Goal: Information Seeking & Learning: Learn about a topic

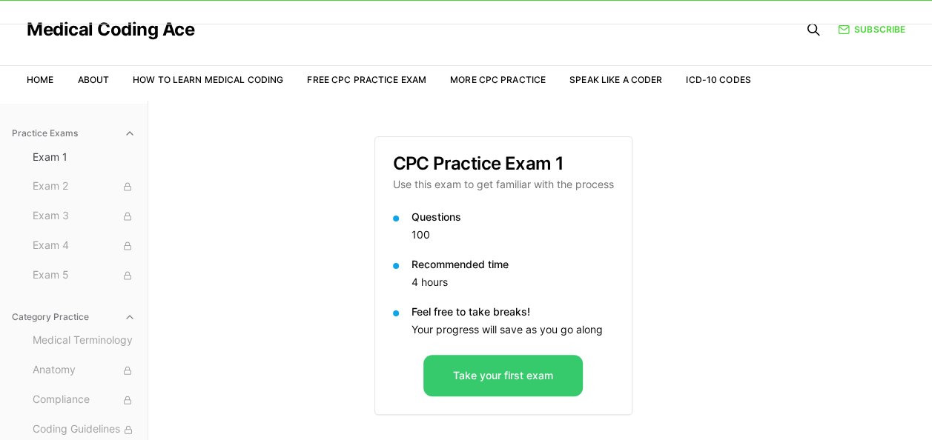
click at [477, 382] on button "Take your first exam" at bounding box center [502, 376] width 159 height 42
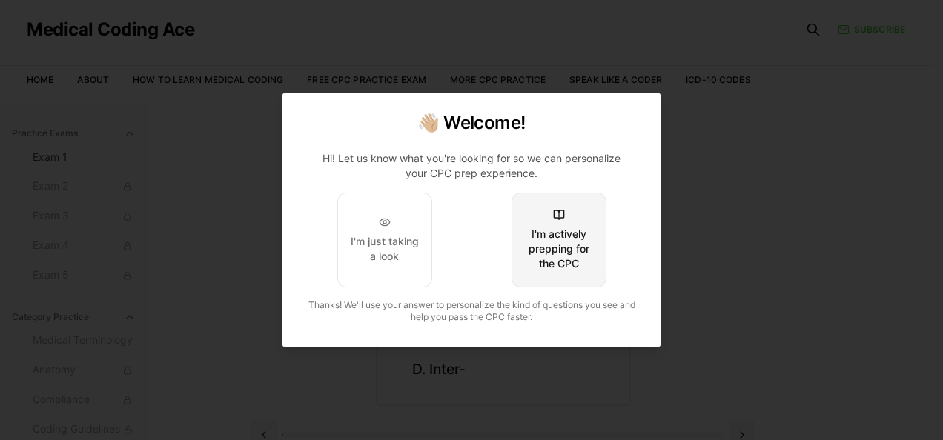
click at [558, 240] on div "I'm actively prepping for the CPC" at bounding box center [559, 249] width 70 height 44
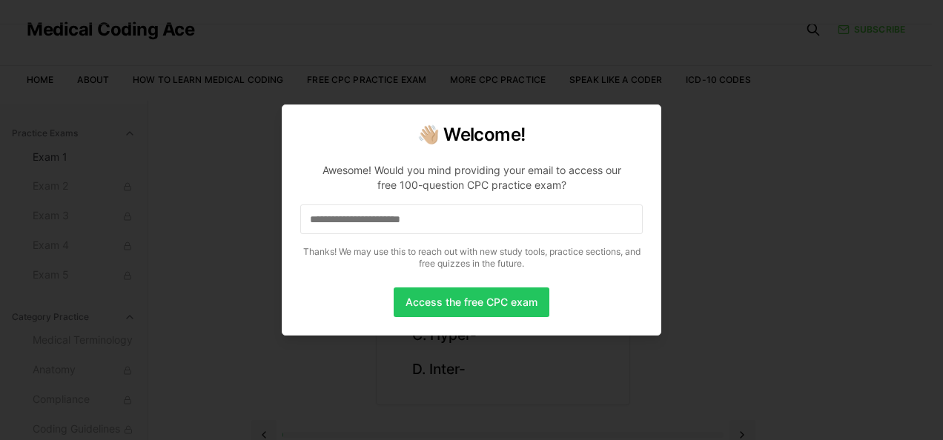
click at [529, 216] on input at bounding box center [471, 220] width 342 height 30
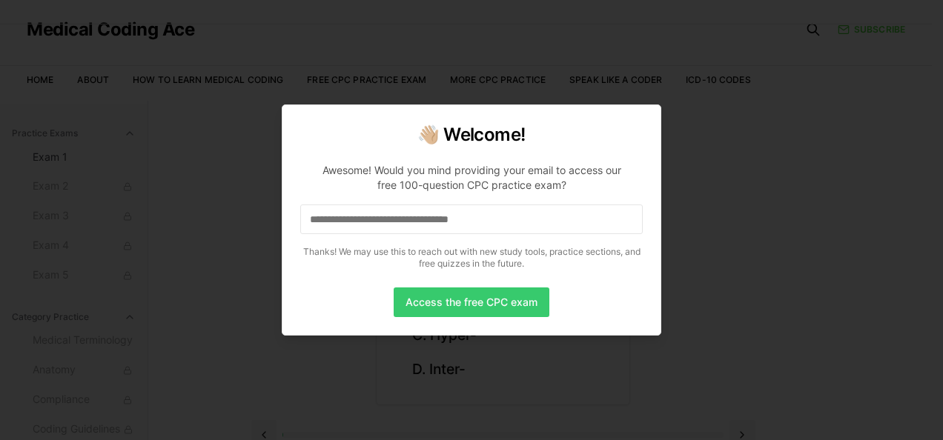
click at [477, 308] on button "Access the free CPC exam" at bounding box center [472, 303] width 156 height 30
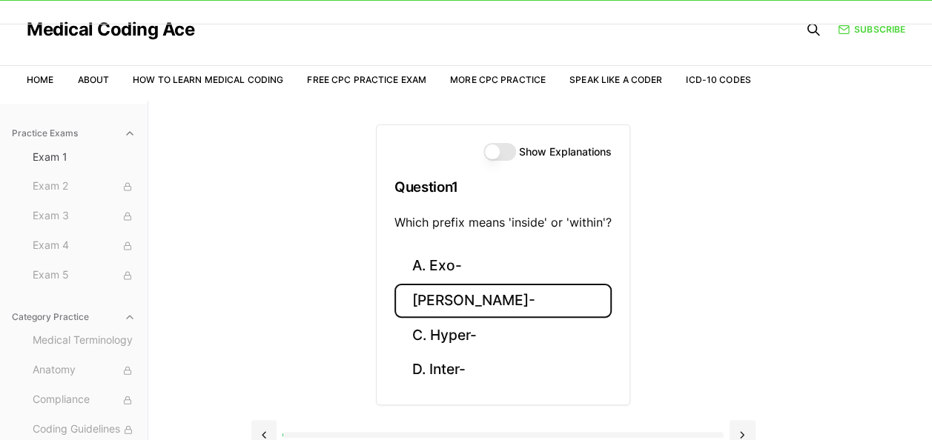
click at [477, 308] on button "[PERSON_NAME]-" at bounding box center [502, 301] width 217 height 35
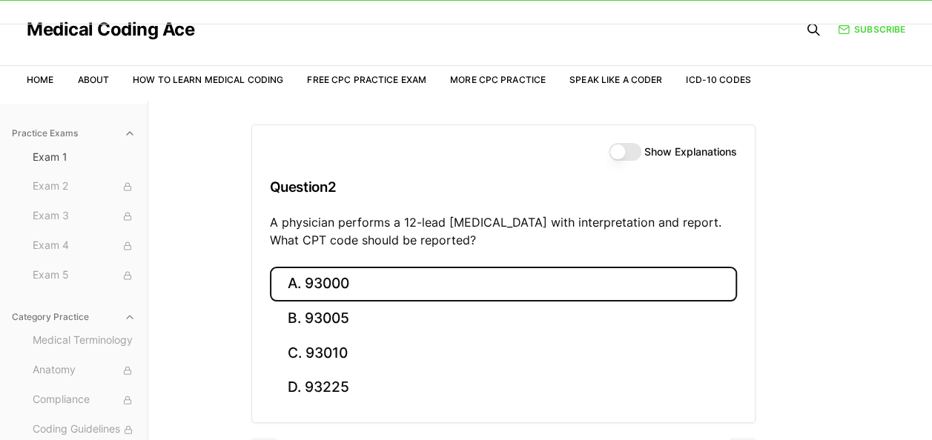
click at [300, 280] on button "A. 93000" at bounding box center [503, 284] width 467 height 35
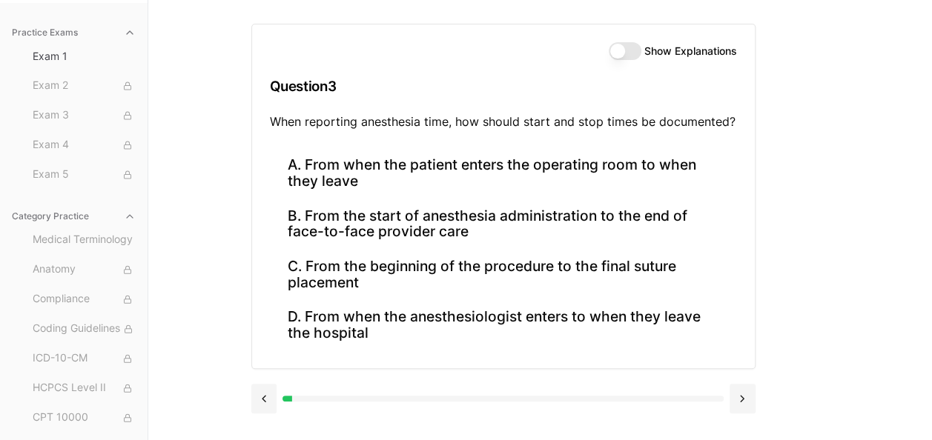
scroll to position [136, 0]
click at [621, 45] on button "Show Explanations" at bounding box center [625, 52] width 33 height 18
click at [632, 50] on button "Show Explanations" at bounding box center [625, 52] width 33 height 18
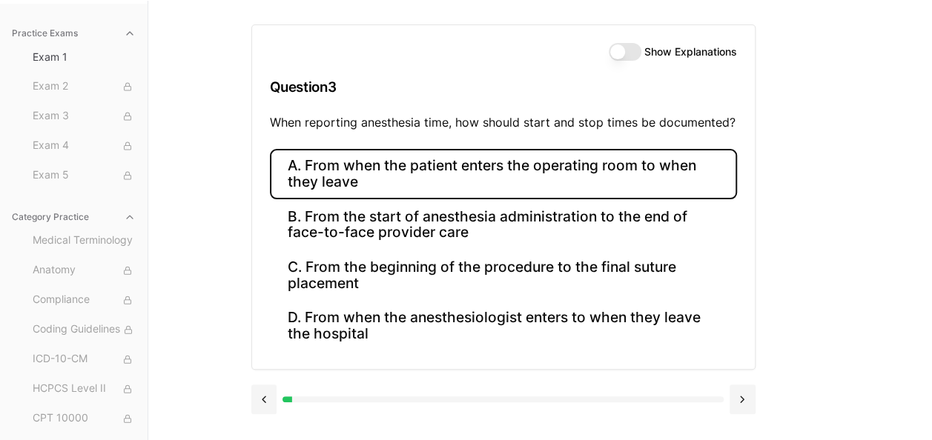
click at [535, 163] on button "A. From when the patient enters the operating room to when they leave" at bounding box center [503, 174] width 467 height 50
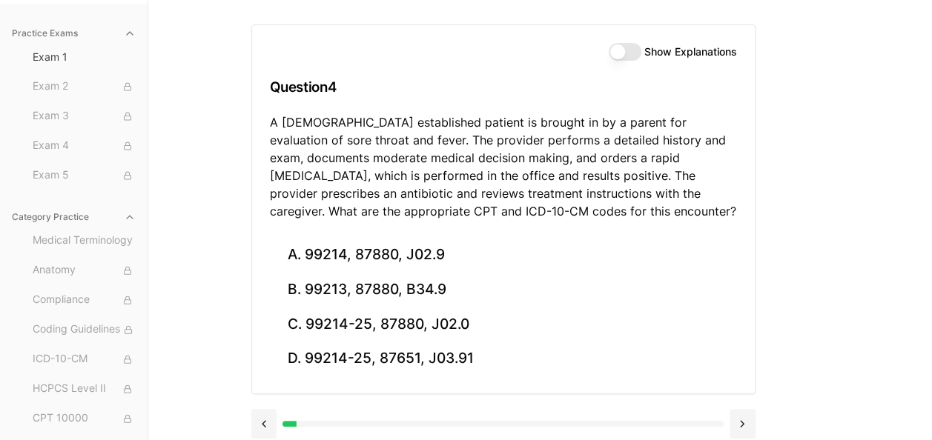
scroll to position [144, 0]
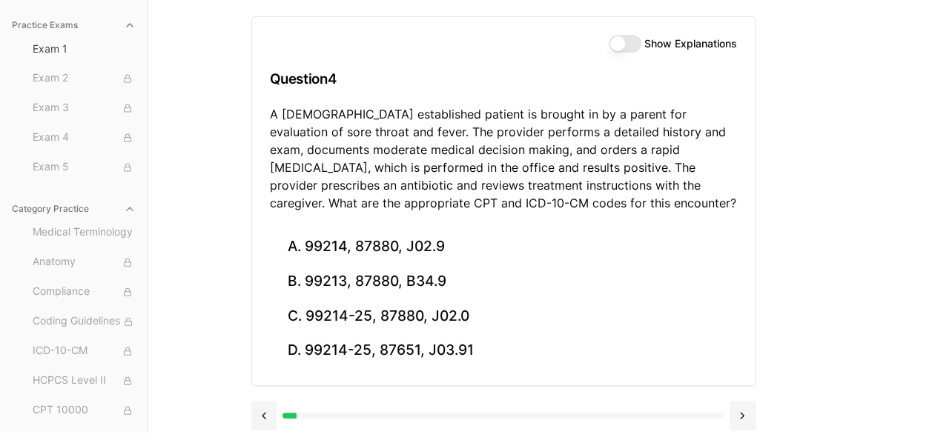
click at [790, 279] on div "Show Explanations Question 4 A [DEMOGRAPHIC_DATA] established patient is brough…" at bounding box center [540, 213] width 578 height 440
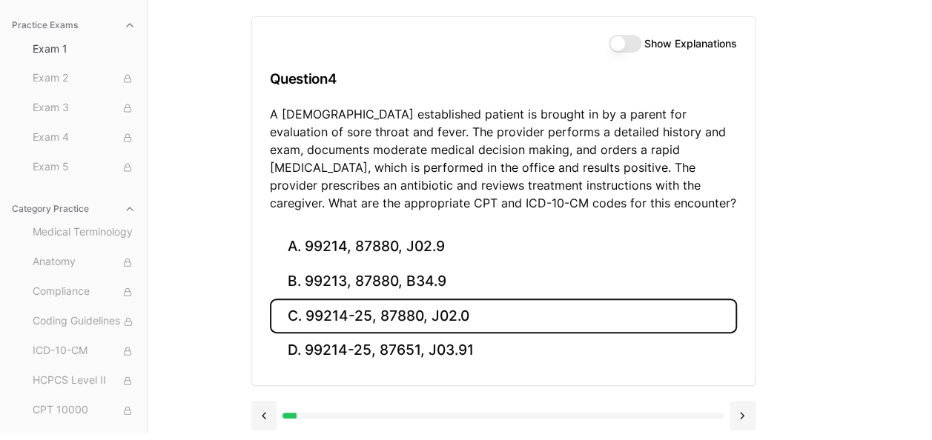
click at [380, 317] on button "C. 99214-25, 87880, J02.0" at bounding box center [503, 316] width 467 height 35
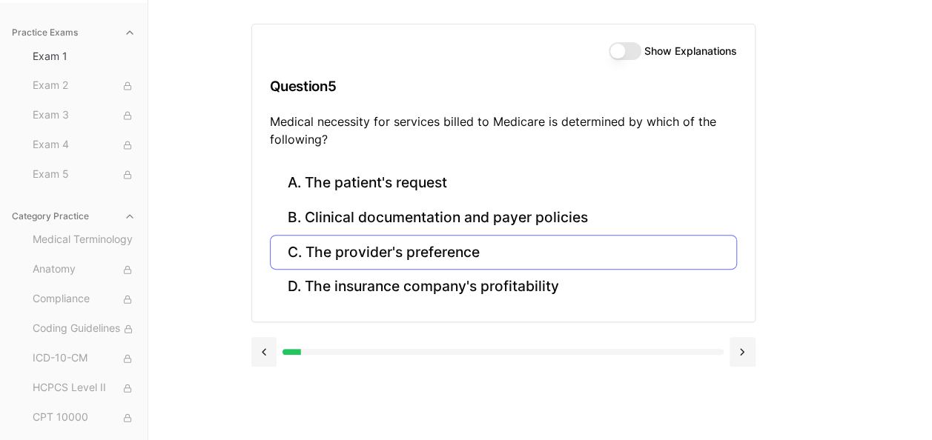
scroll to position [136, 0]
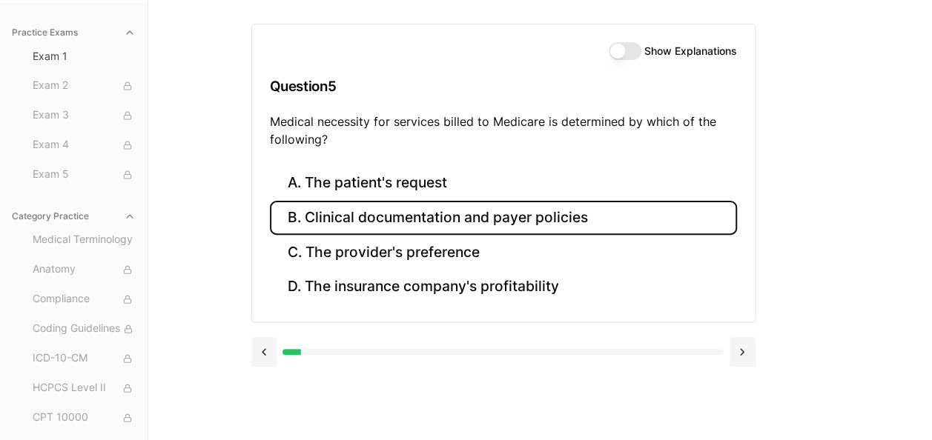
click at [565, 221] on button "B. Clinical documentation and payer policies" at bounding box center [503, 218] width 467 height 35
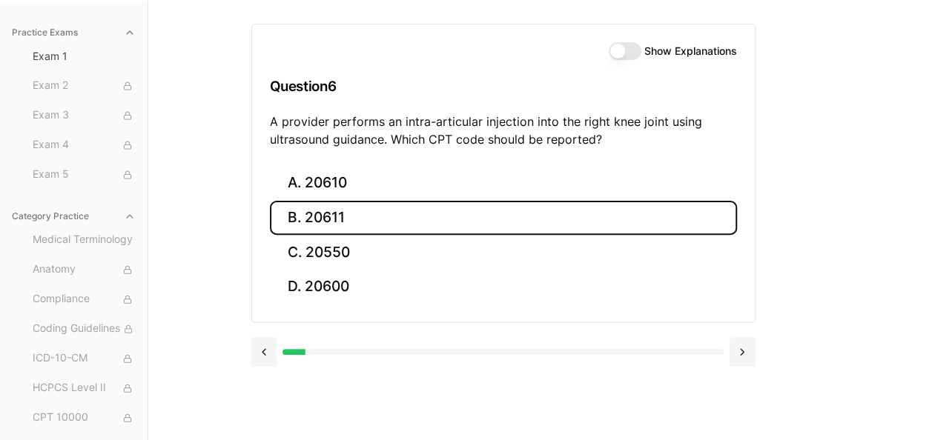
click at [354, 217] on button "B. 20611" at bounding box center [503, 218] width 467 height 35
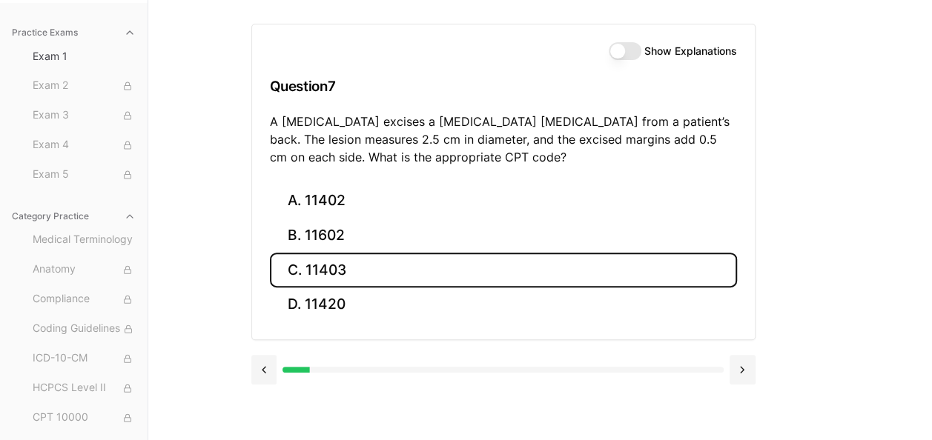
click at [382, 265] on button "C. 11403" at bounding box center [503, 270] width 467 height 35
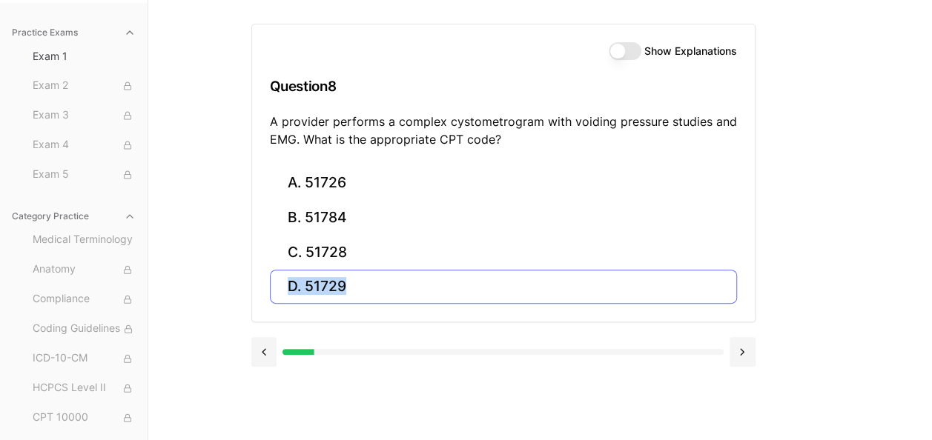
drag, startPoint x: 908, startPoint y: 239, endPoint x: 506, endPoint y: 274, distance: 404.0
click at [506, 274] on div "Practice Exams Exam 1 Exam 2 Exam 3 Exam 4 Exam 5 Category Practice Medical Ter…" at bounding box center [466, 220] width 932 height 440
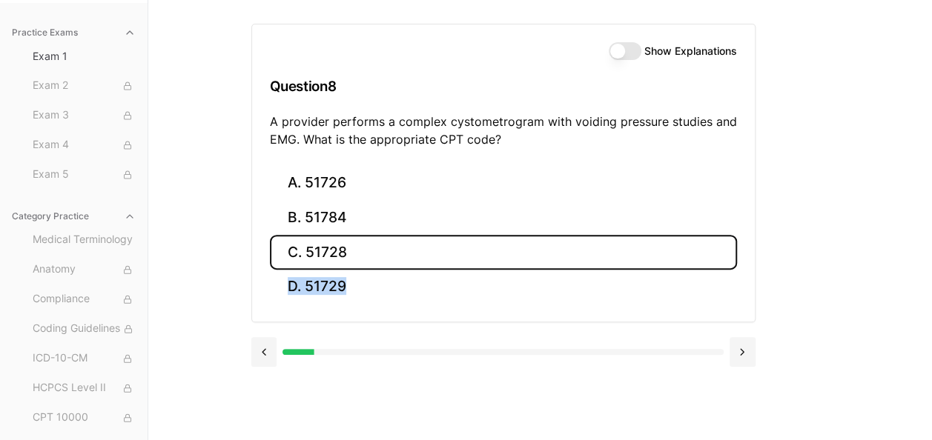
click at [371, 253] on button "C. 51728" at bounding box center [503, 252] width 467 height 35
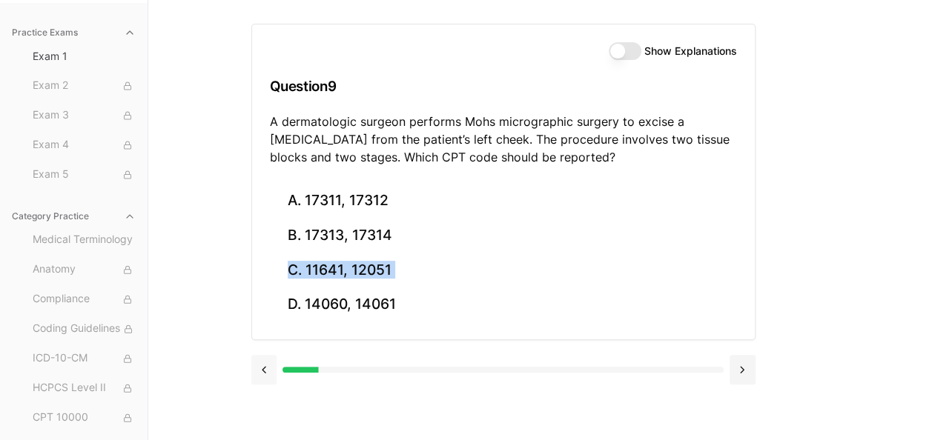
click at [262, 359] on button at bounding box center [264, 370] width 26 height 30
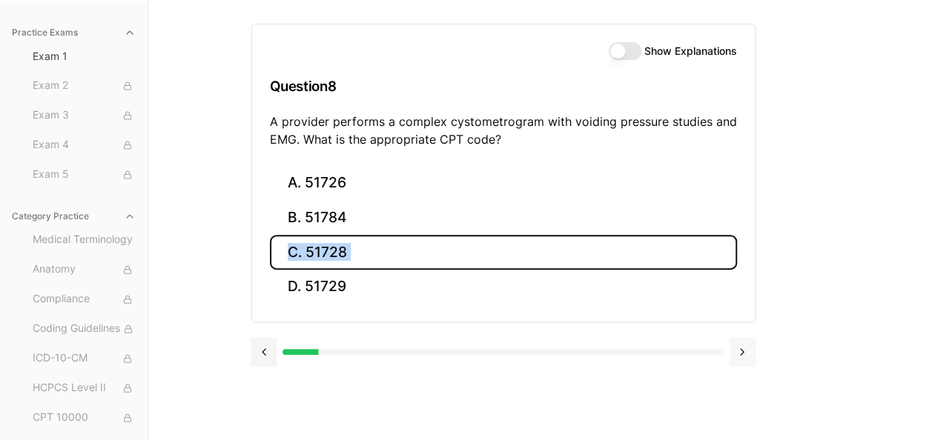
click at [746, 351] on button at bounding box center [742, 352] width 26 height 30
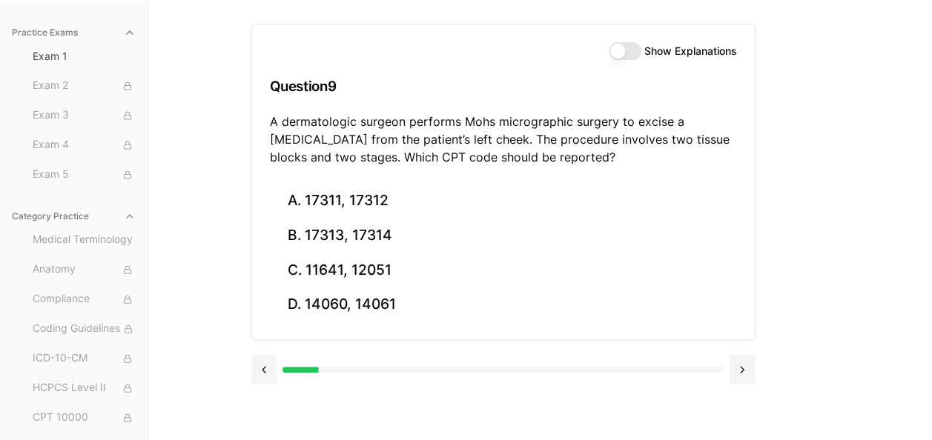
click at [880, 139] on div "Practice Exams Exam 1 Exam 2 Exam 3 Exam 4 Exam 5 Category Practice Medical Ter…" at bounding box center [466, 220] width 932 height 440
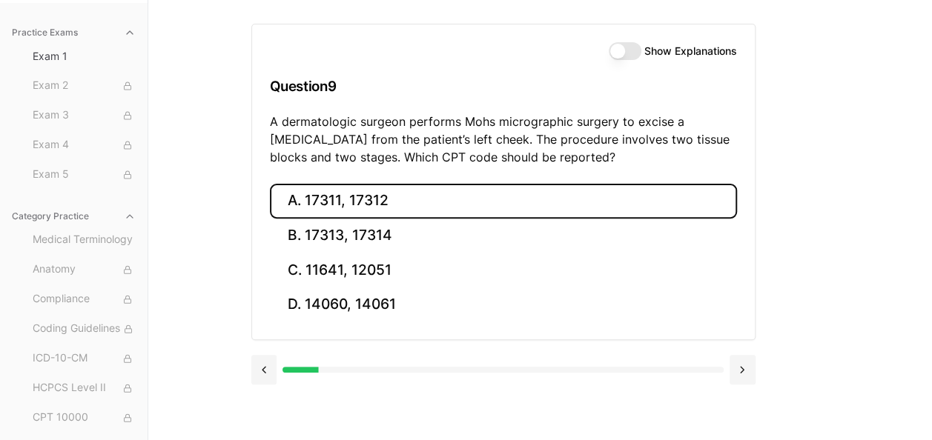
click at [336, 205] on button "A. 17311, 17312" at bounding box center [503, 201] width 467 height 35
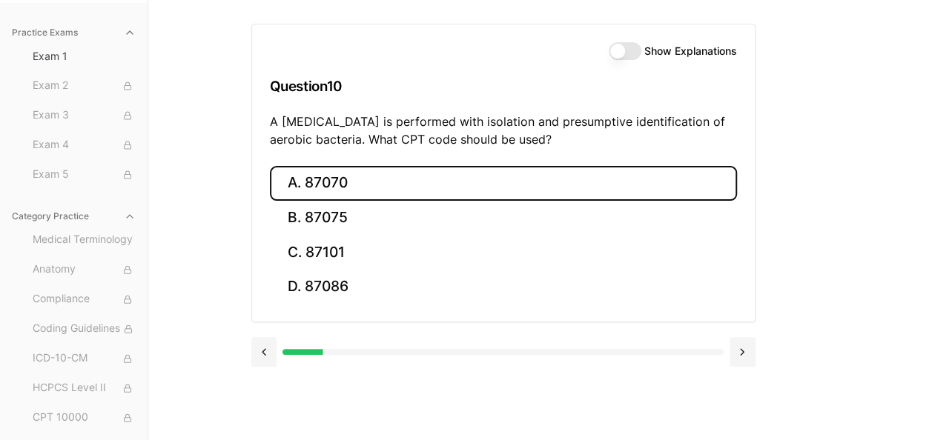
click at [337, 179] on button "A. 87070" at bounding box center [503, 183] width 467 height 35
click at [457, 172] on button "A. 63030" at bounding box center [503, 183] width 467 height 35
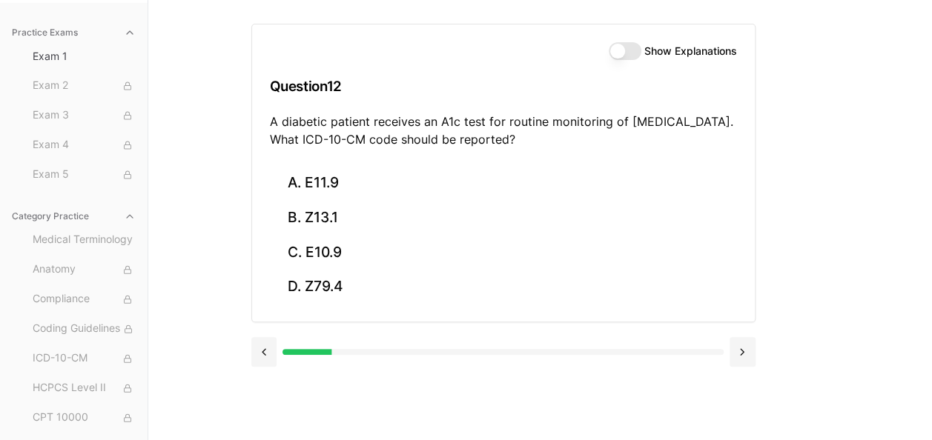
scroll to position [0, 0]
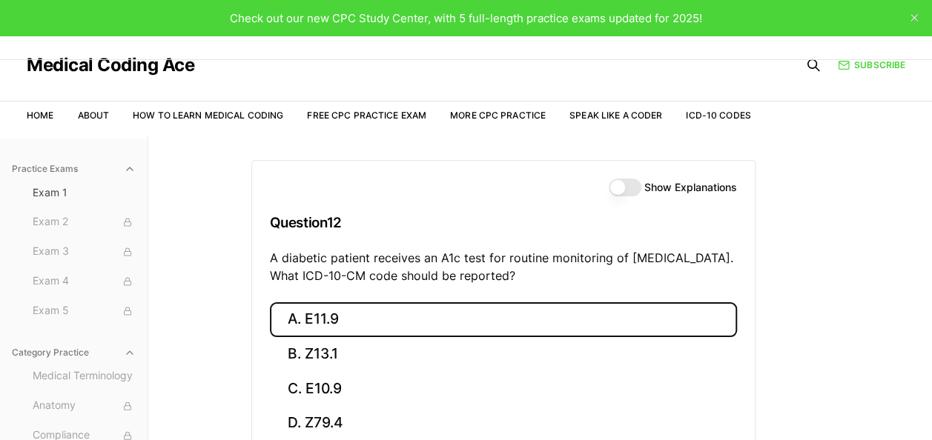
click at [282, 317] on button "A. E11.9" at bounding box center [503, 319] width 467 height 35
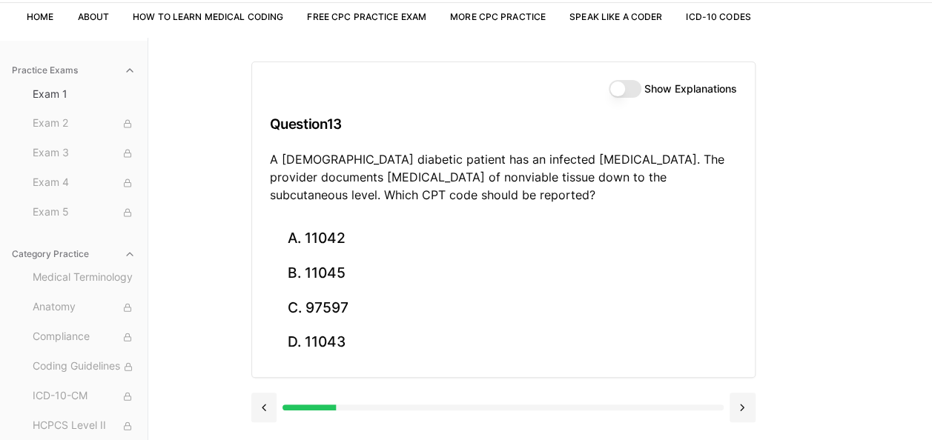
scroll to position [107, 0]
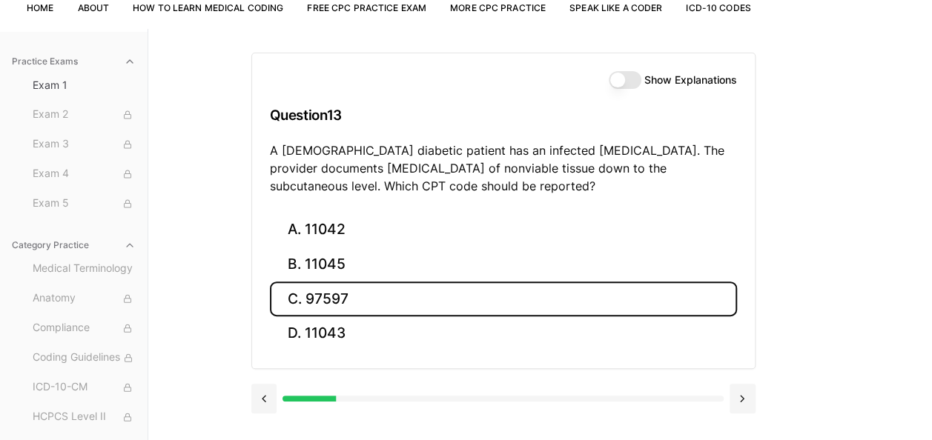
click at [305, 296] on button "C. 97597" at bounding box center [503, 299] width 467 height 35
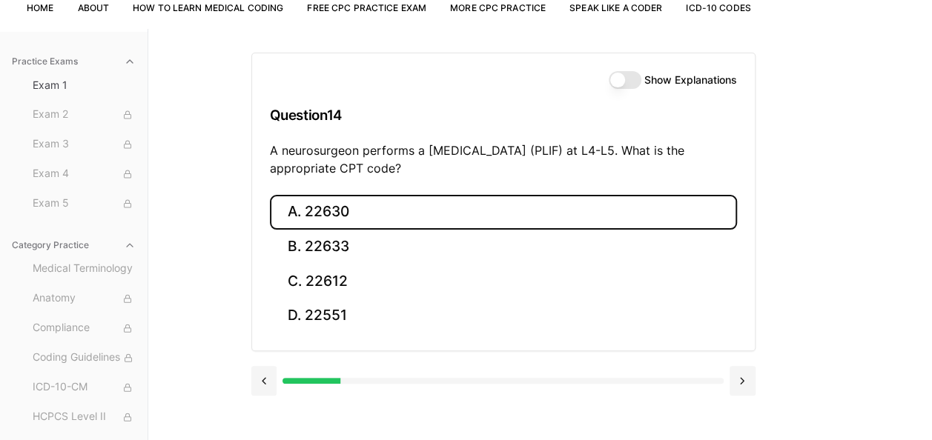
click at [381, 212] on button "A. 22630" at bounding box center [503, 212] width 467 height 35
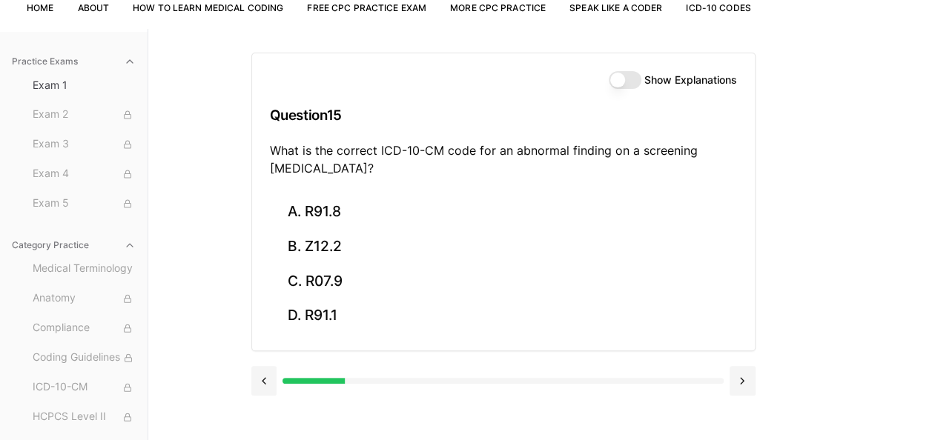
click at [883, 232] on div "Practice Exams Exam 1 Exam 2 Exam 3 Exam 4 Exam 5 Category Practice Medical Ter…" at bounding box center [466, 249] width 932 height 440
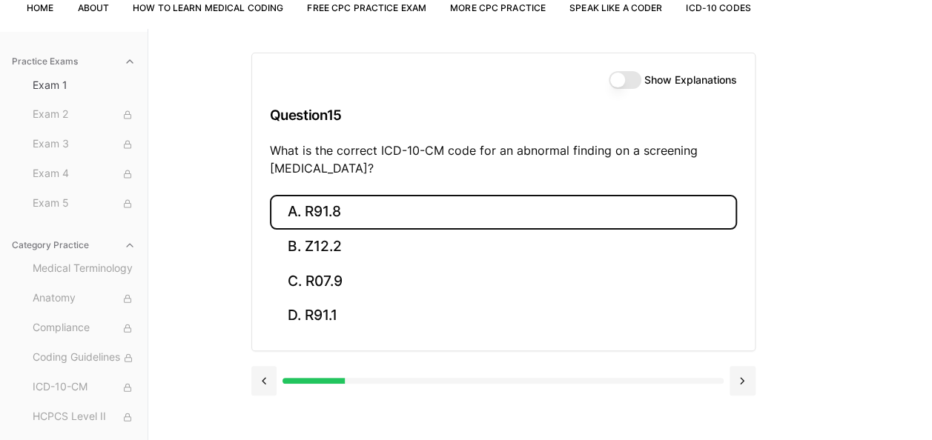
click at [360, 205] on button "A. R91.8" at bounding box center [503, 212] width 467 height 35
click at [408, 216] on button "A. 62270" at bounding box center [503, 212] width 467 height 35
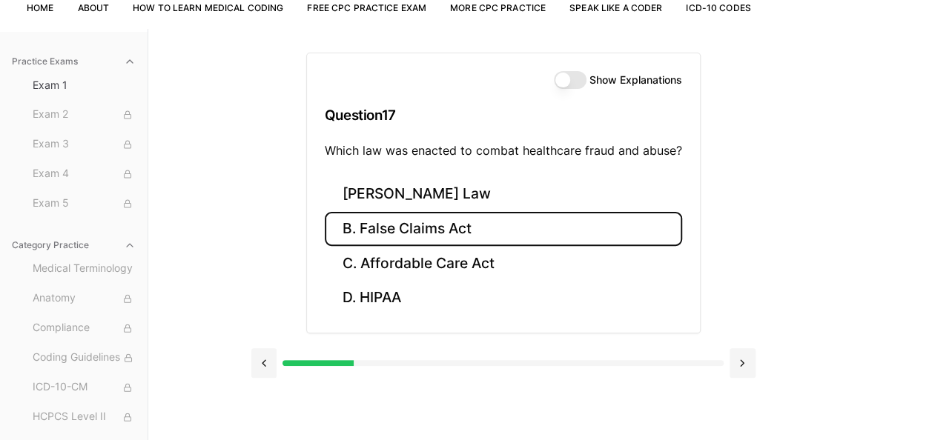
click at [454, 231] on button "B. False Claims Act" at bounding box center [503, 229] width 357 height 35
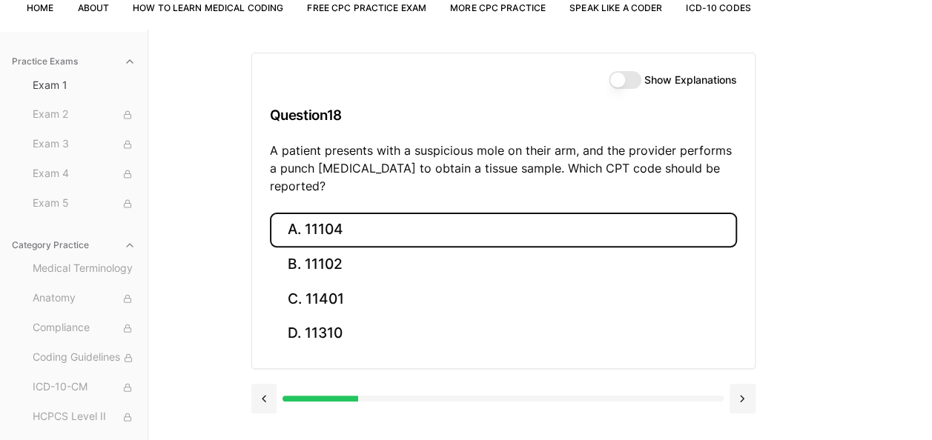
click at [483, 213] on button "A. 11104" at bounding box center [503, 230] width 467 height 35
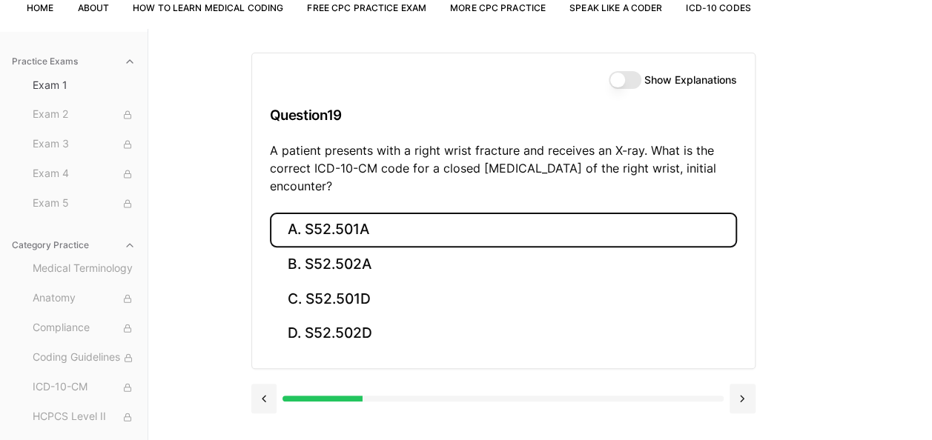
click at [483, 237] on button "A. S52.501A" at bounding box center [503, 230] width 467 height 35
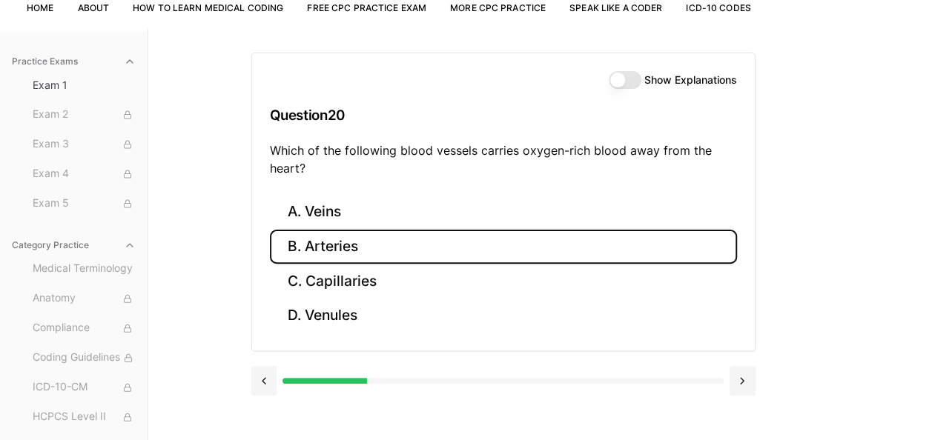
click at [353, 257] on button "B. Arteries" at bounding box center [503, 247] width 467 height 35
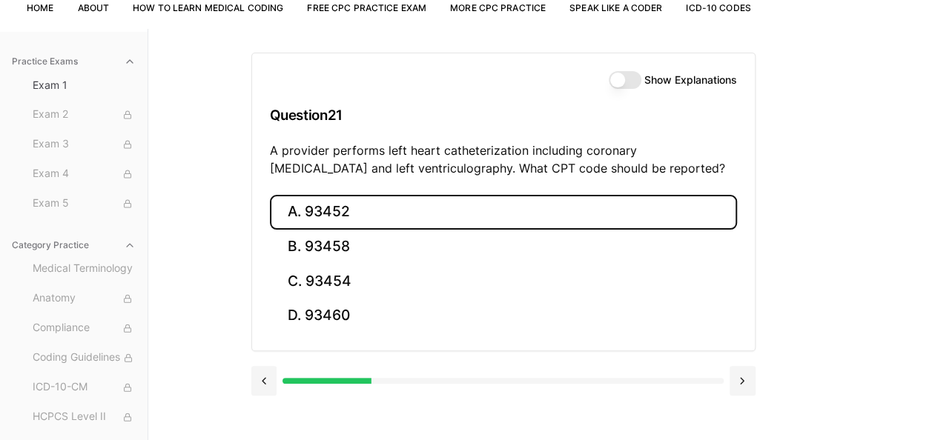
click at [379, 216] on button "A. 93452" at bounding box center [503, 212] width 467 height 35
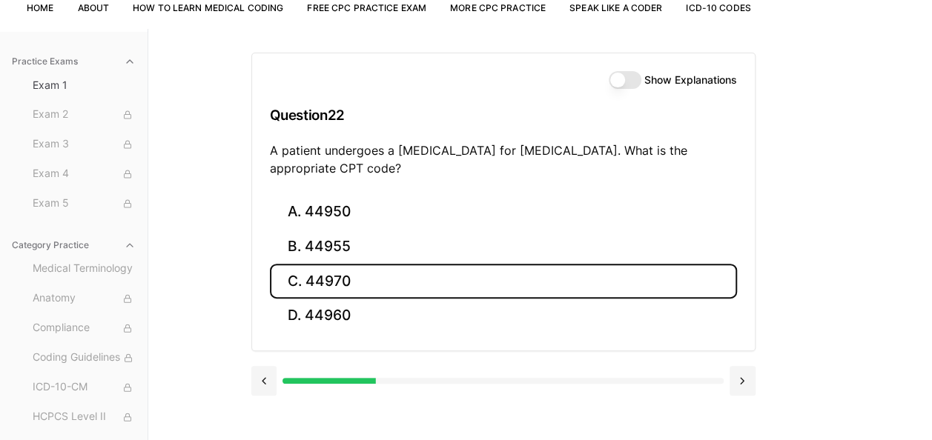
click at [429, 285] on button "C. 44970" at bounding box center [503, 281] width 467 height 35
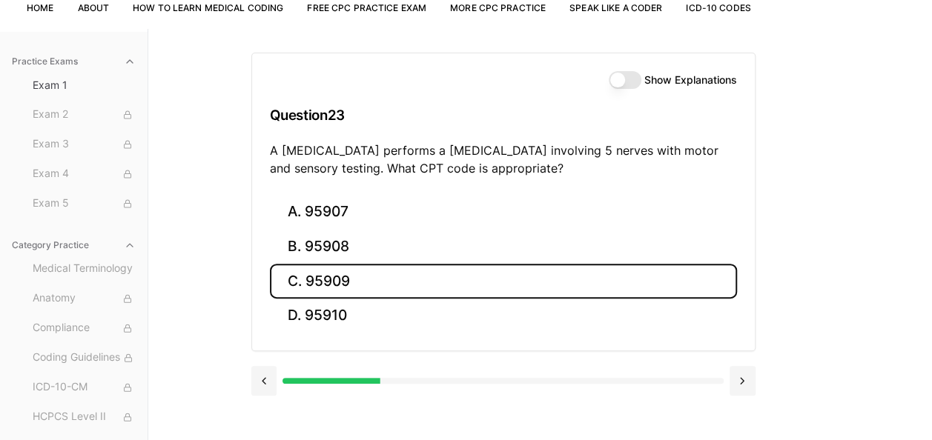
click at [517, 279] on button "C. 95909" at bounding box center [503, 281] width 467 height 35
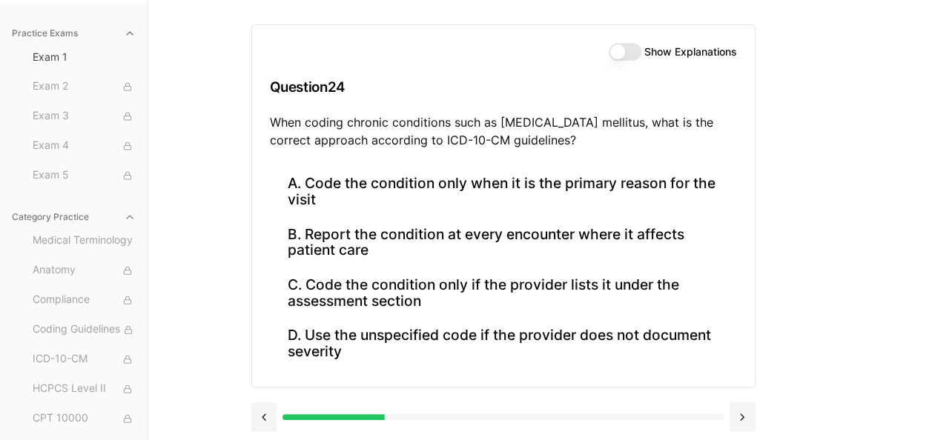
scroll to position [136, 0]
click at [844, 188] on div "Practice Exams Exam 1 Exam 2 Exam 3 Exam 4 Exam 5 Category Practice Medical Ter…" at bounding box center [466, 220] width 932 height 440
